Goal: Find contact information: Find contact information

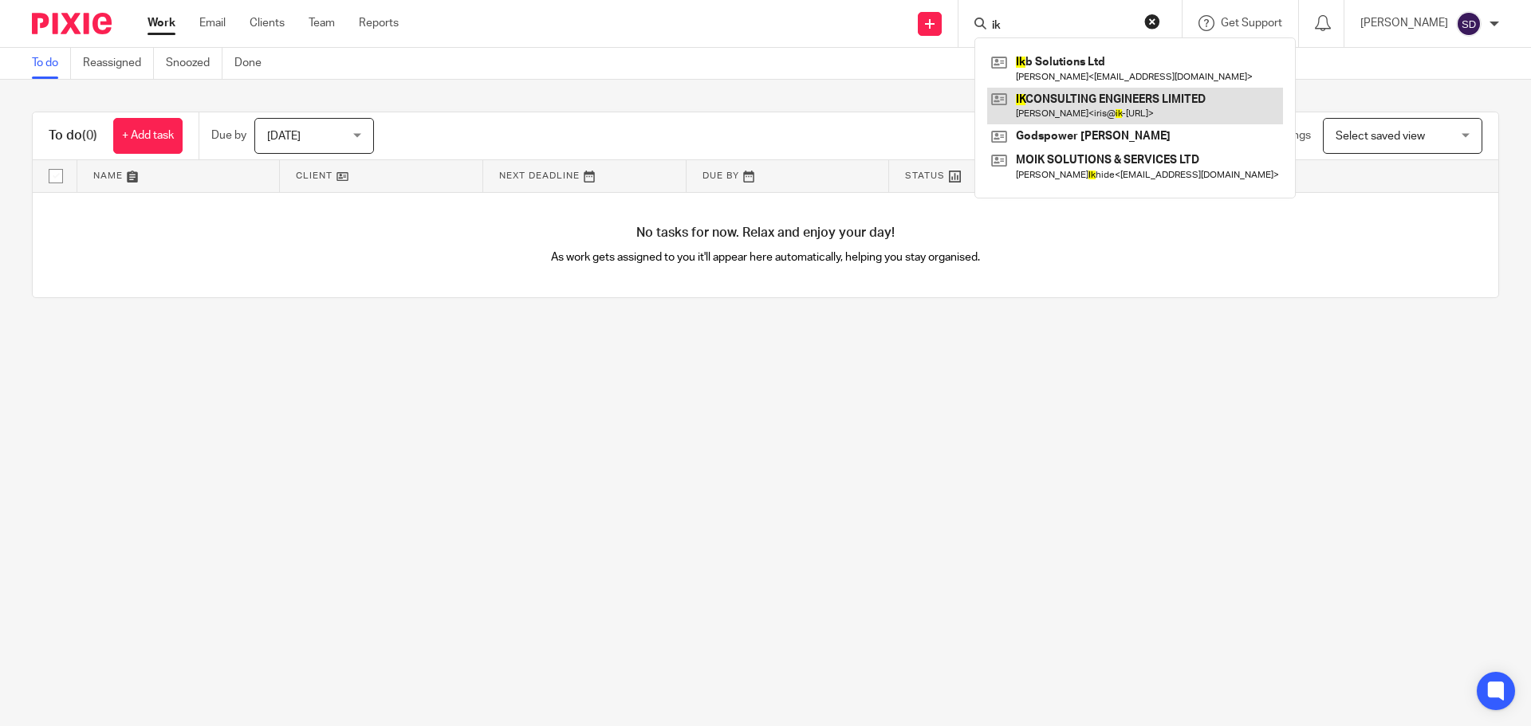
type input "ik"
click at [1125, 110] on link at bounding box center [1135, 106] width 296 height 37
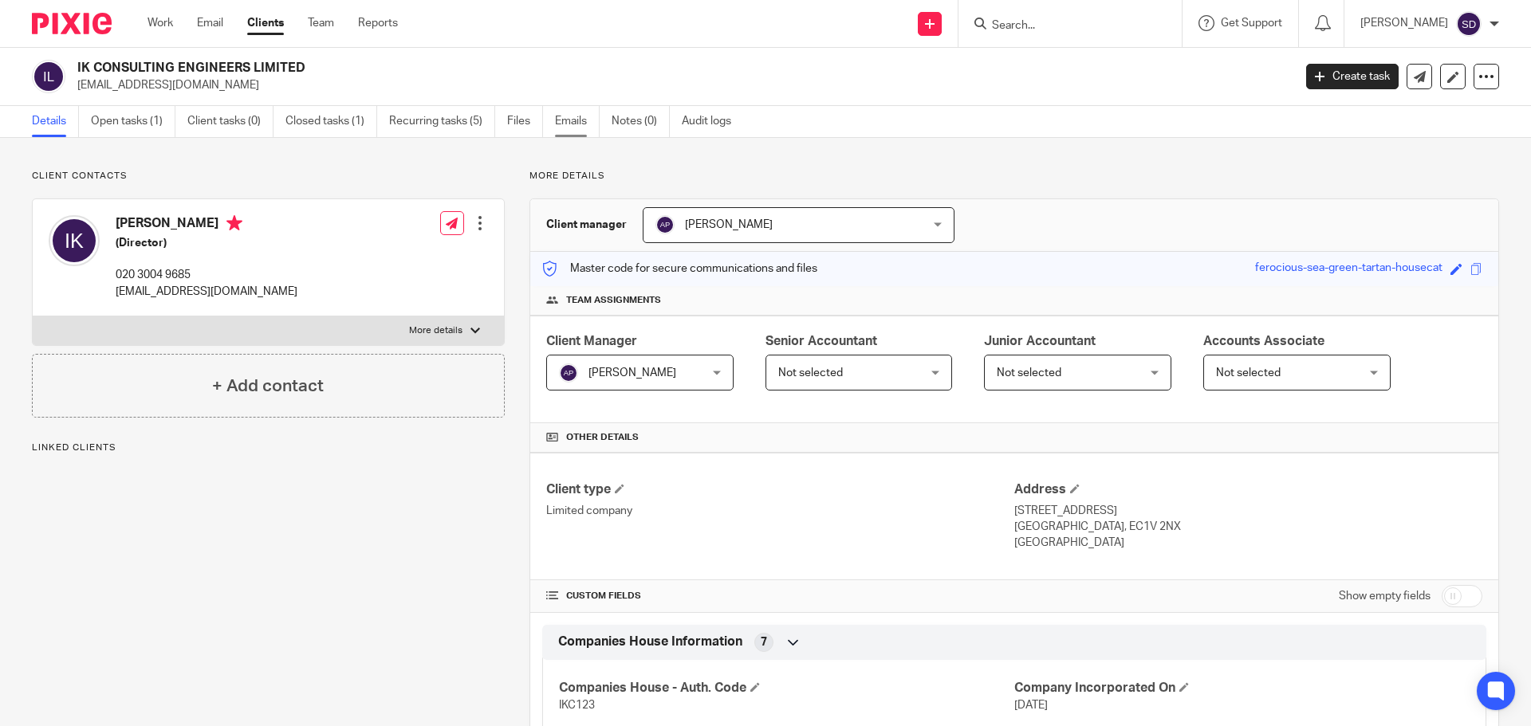
click at [586, 136] on link "Emails" at bounding box center [577, 121] width 45 height 31
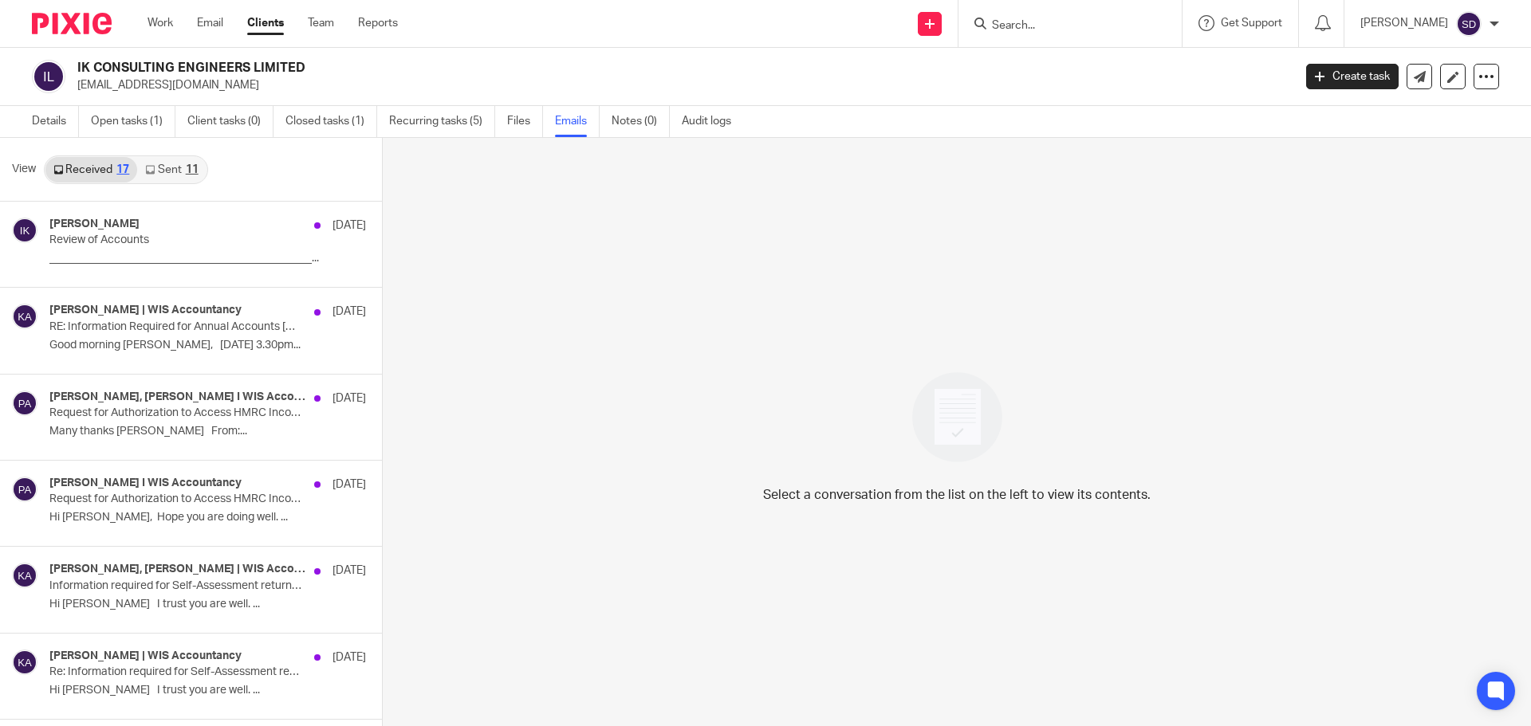
click at [182, 177] on link "Sent 11" at bounding box center [171, 170] width 69 height 26
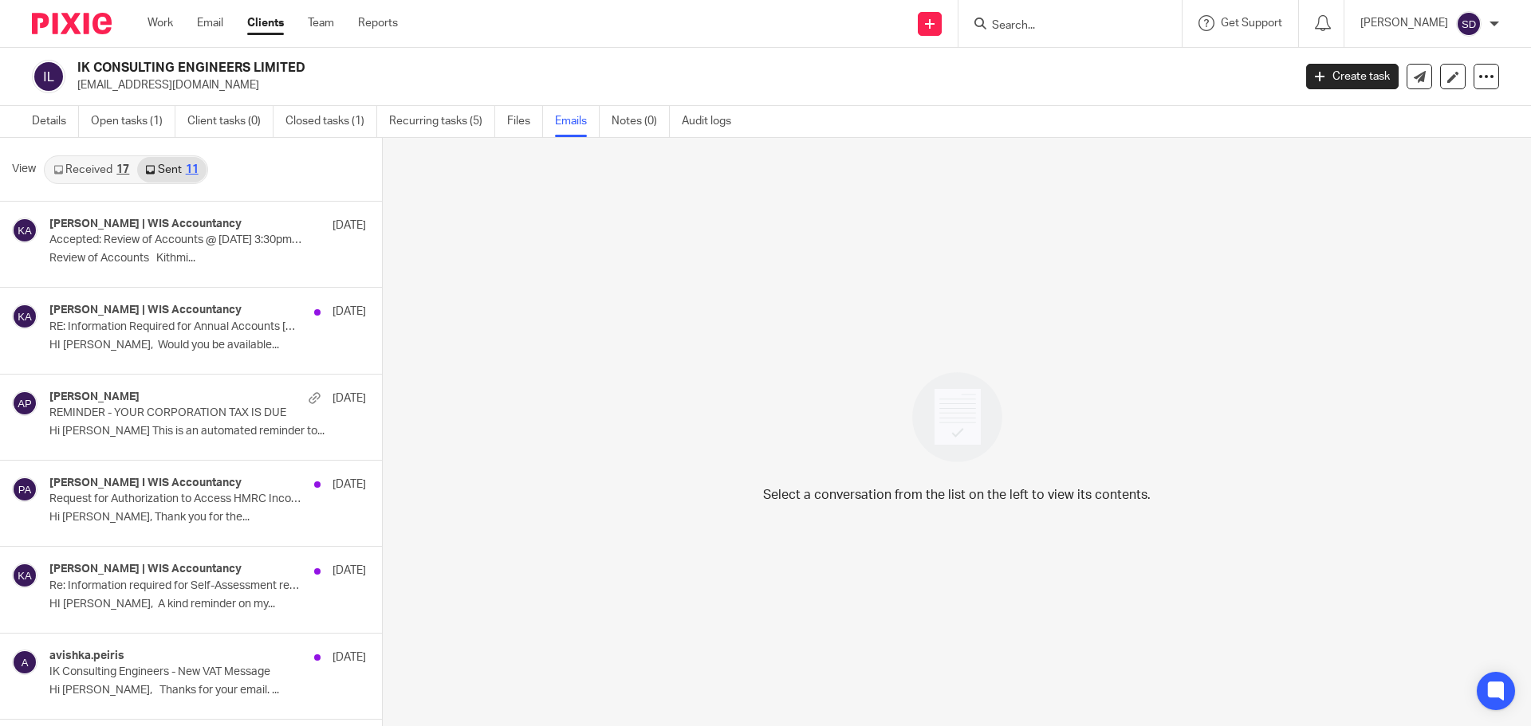
scroll to position [2, 0]
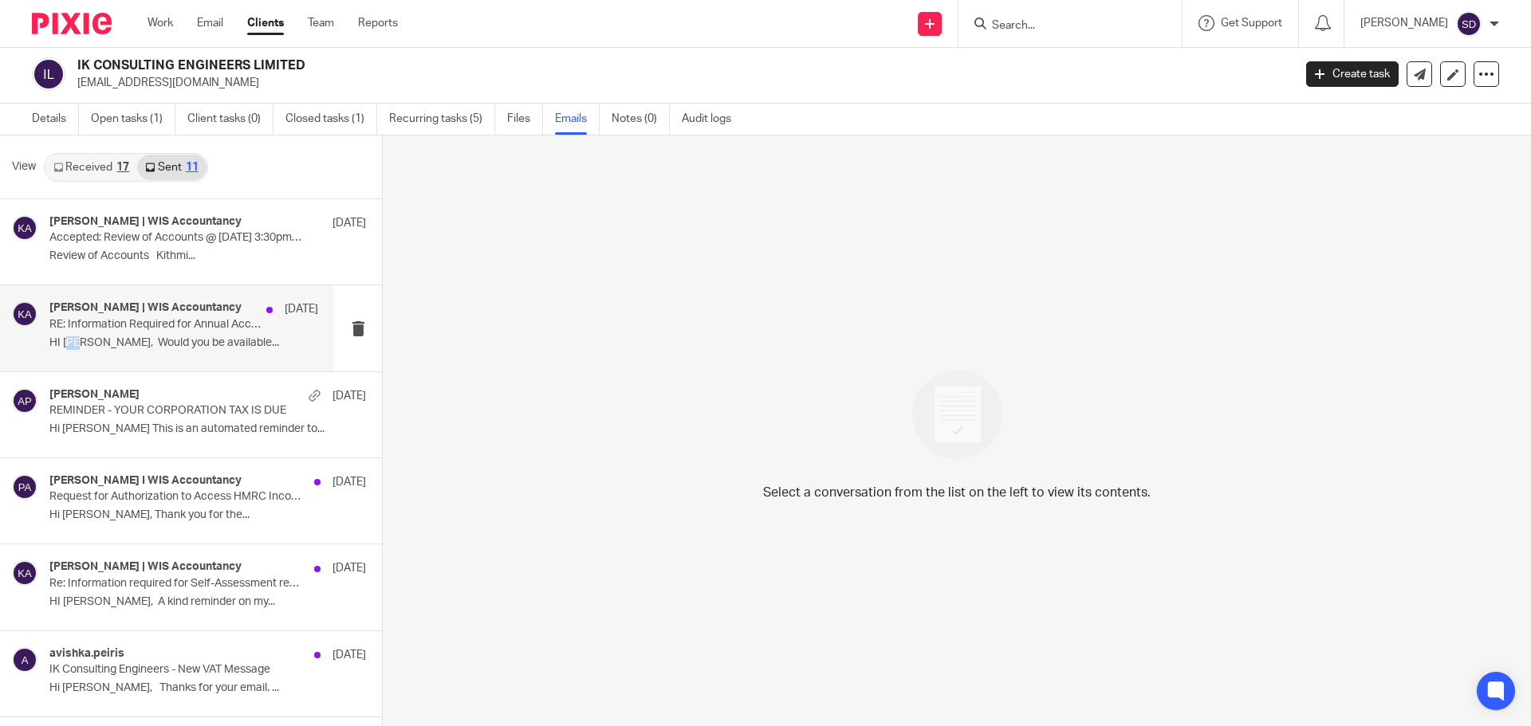
drag, startPoint x: 65, startPoint y: 344, endPoint x: 73, endPoint y: 348, distance: 8.9
click at [73, 348] on p "HI Iris, Would you be available..." at bounding box center [183, 343] width 269 height 14
drag, startPoint x: 63, startPoint y: 347, endPoint x: 79, endPoint y: 351, distance: 16.4
click at [79, 351] on div "Kithmi Gunawardhana | WIS Accountancy 19 Aug RE: Information Required for Annua…" at bounding box center [183, 327] width 269 height 53
copy p "Iris"
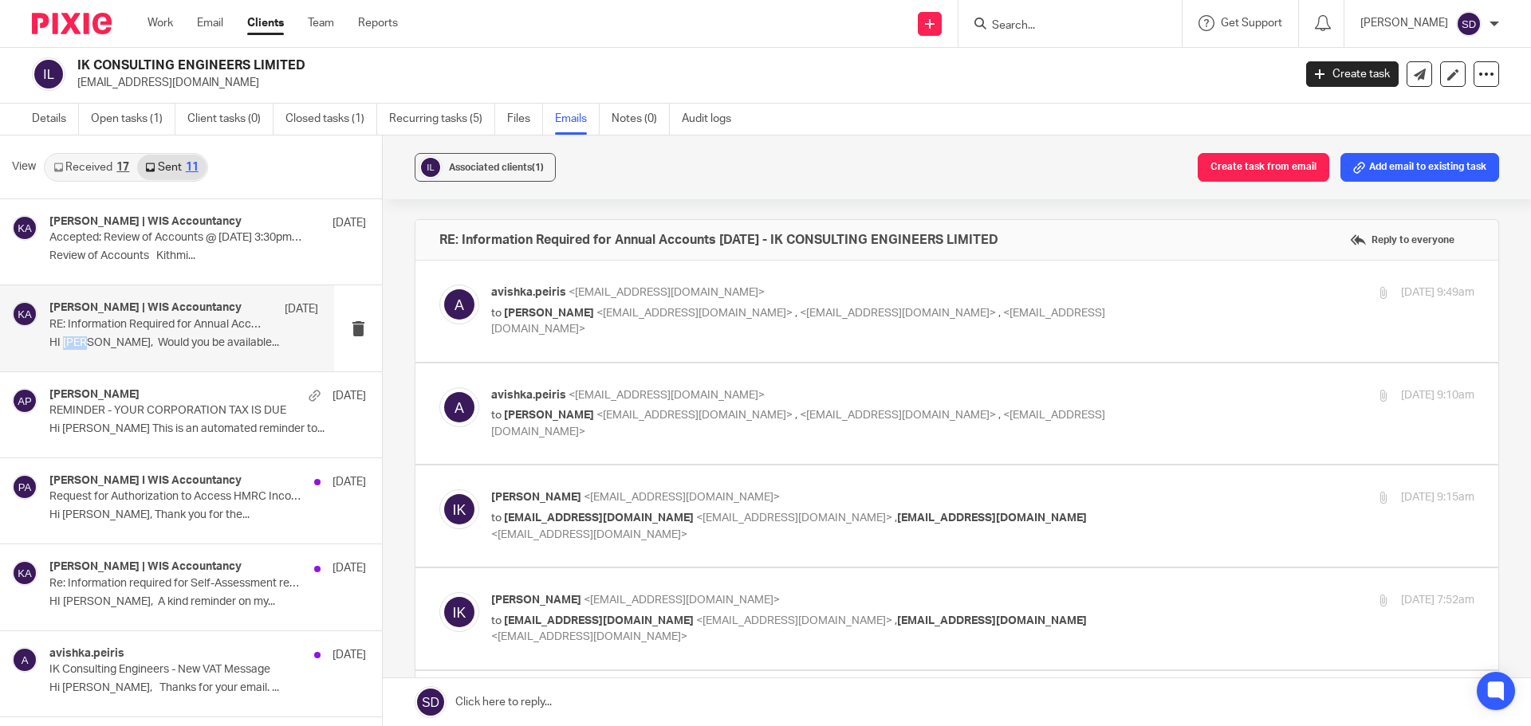
scroll to position [0, 0]
drag, startPoint x: 569, startPoint y: 288, endPoint x: 657, endPoint y: 299, distance: 88.4
click at [657, 299] on div "iris@ik-ce.com" at bounding box center [665, 284] width 221 height 32
drag, startPoint x: 648, startPoint y: 285, endPoint x: 576, endPoint y: 325, distance: 82.1
click at [578, 333] on div "avishka.peiris <avishka.peiris@wis-accountancy.co.uk> to Iris Kalaci <iris@ik-c…" at bounding box center [956, 311] width 1035 height 53
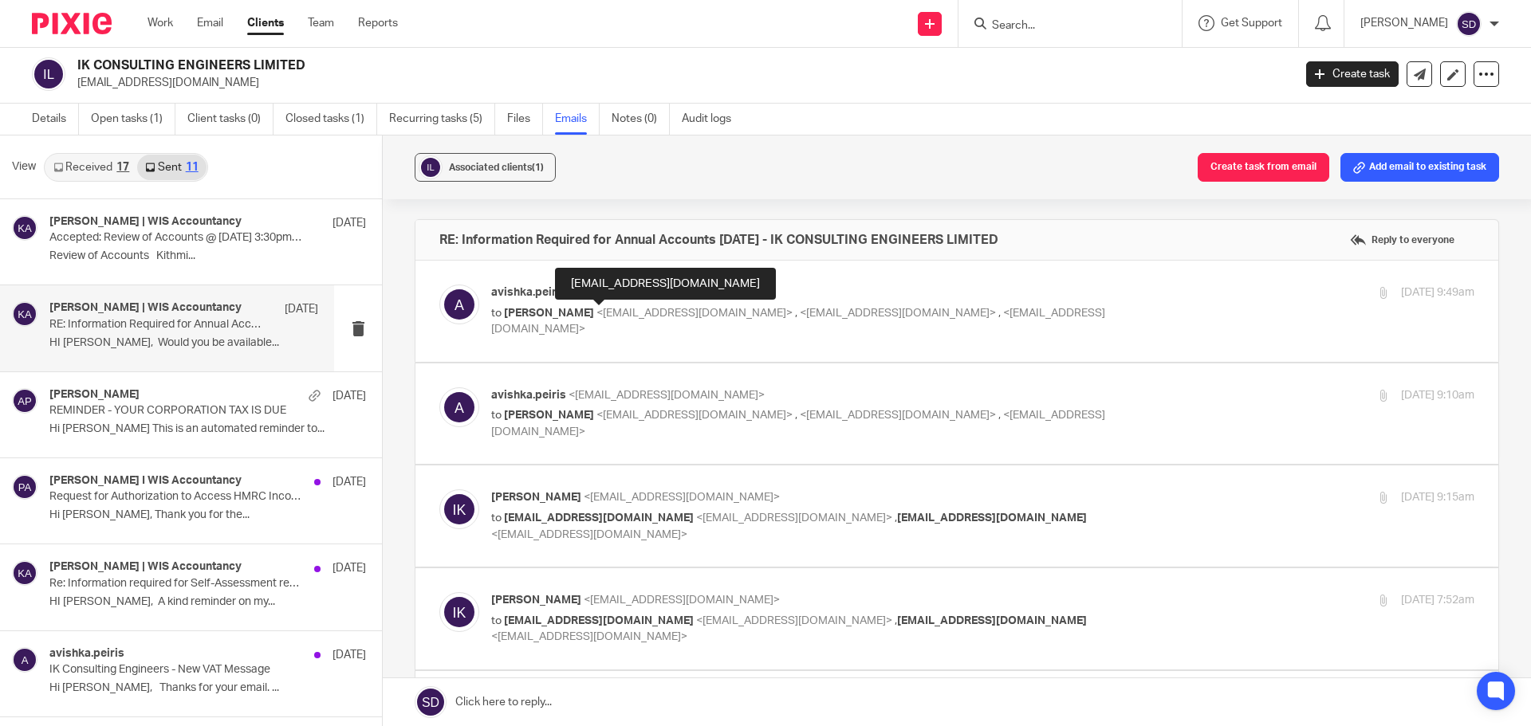
click at [576, 285] on div "iris@ik-ce.com" at bounding box center [665, 284] width 221 height 32
click at [589, 284] on div "iris@ik-ce.com" at bounding box center [665, 284] width 221 height 32
drag, startPoint x: 570, startPoint y: 283, endPoint x: 644, endPoint y: 287, distance: 74.3
click at [644, 287] on div "iris@ik-ce.com" at bounding box center [665, 284] width 221 height 32
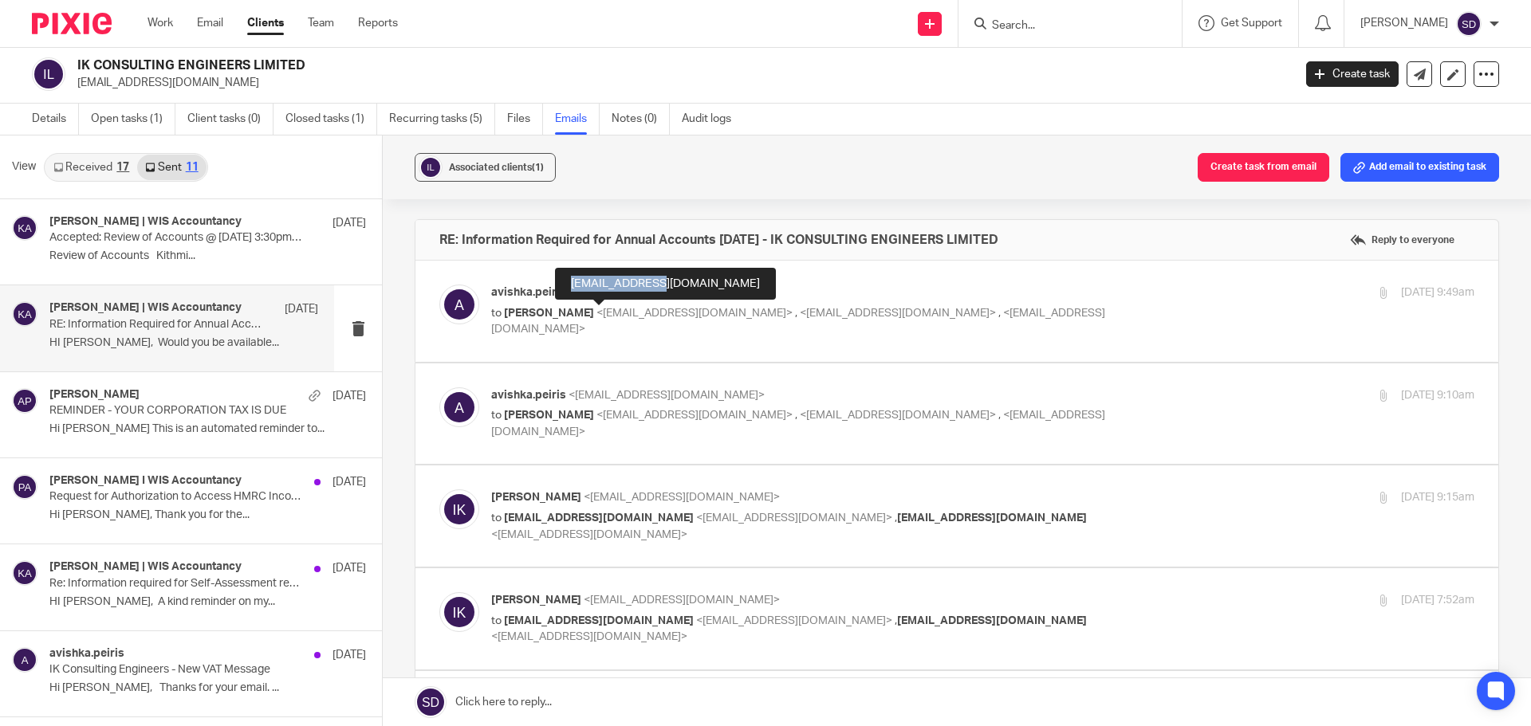
copy div "iris@ik-ce.com"
drag, startPoint x: 77, startPoint y: 63, endPoint x: 317, endPoint y: 68, distance: 240.1
click at [317, 68] on div "IK CONSULTING ENGINEERS LIMITED iris@ik-ce.com" at bounding box center [657, 73] width 1250 height 33
copy h2 "IK CONSULTING ENGINEERS LIMITED"
